Goal: Navigation & Orientation: Find specific page/section

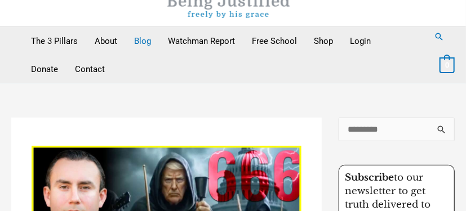
scroll to position [30, 0]
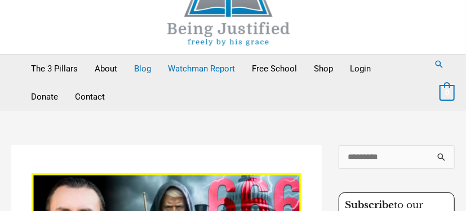
click at [203, 68] on link "Watchman Report" at bounding box center [202, 69] width 84 height 28
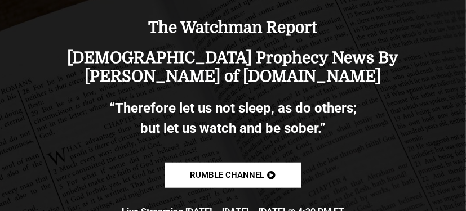
scroll to position [255, 0]
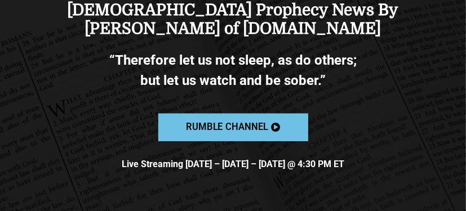
click at [252, 119] on link "Rumble channel" at bounding box center [233, 128] width 150 height 28
